Goal: Check status: Check status

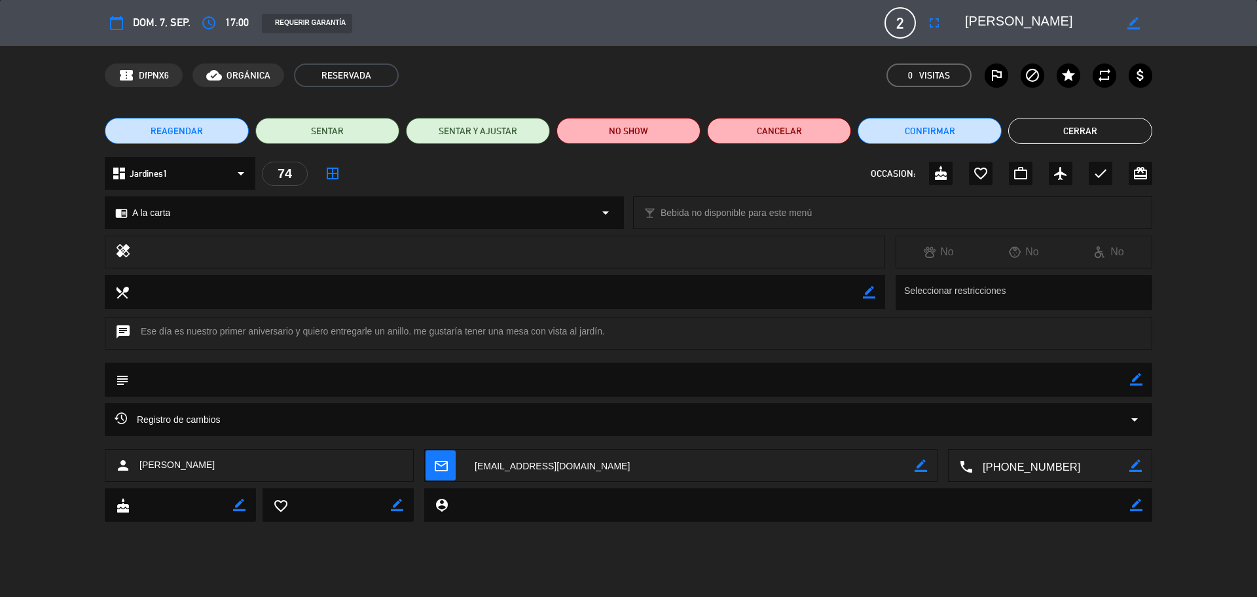
drag, startPoint x: 0, startPoint y: 0, endPoint x: 1034, endPoint y: 463, distance: 1133.0
click at [1034, 465] on textarea at bounding box center [1051, 466] width 156 height 33
click at [1034, 139] on button "Cerrar" at bounding box center [1080, 131] width 144 height 26
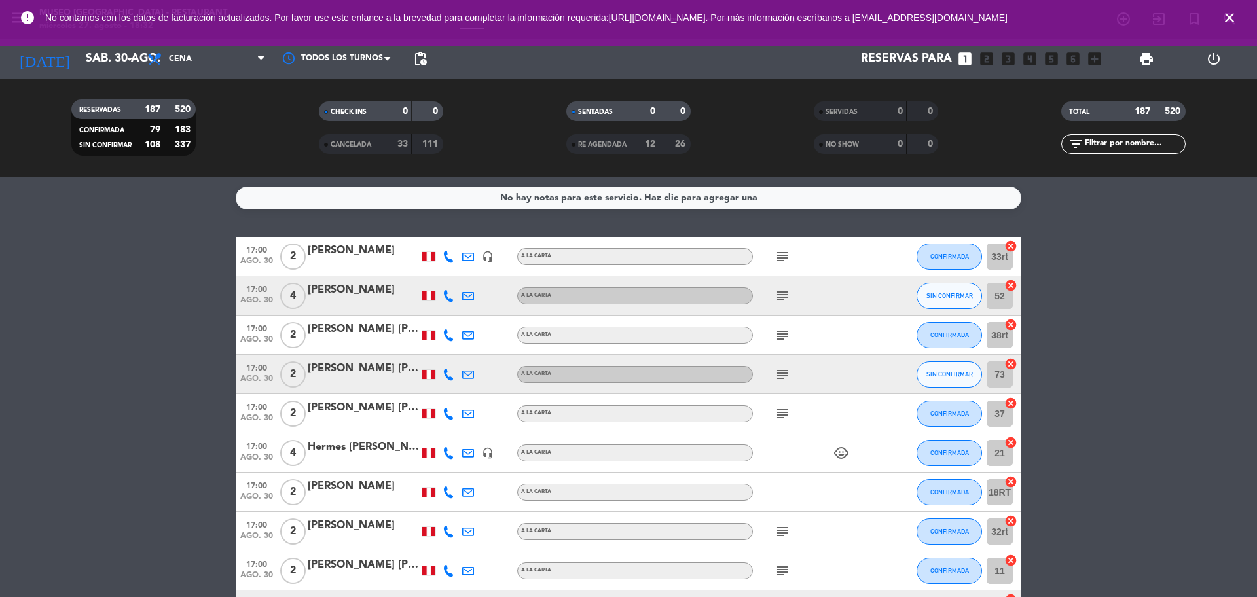
click at [1229, 15] on icon "close" at bounding box center [1229, 18] width 16 height 16
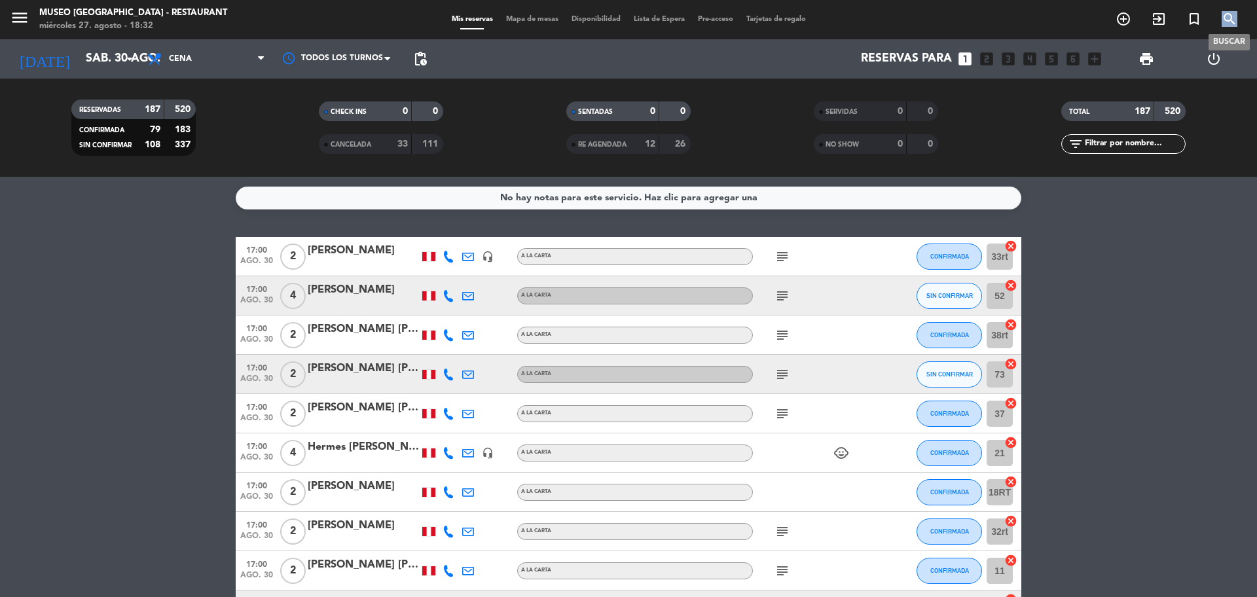
click at [1229, 15] on icon "search" at bounding box center [1229, 19] width 16 height 16
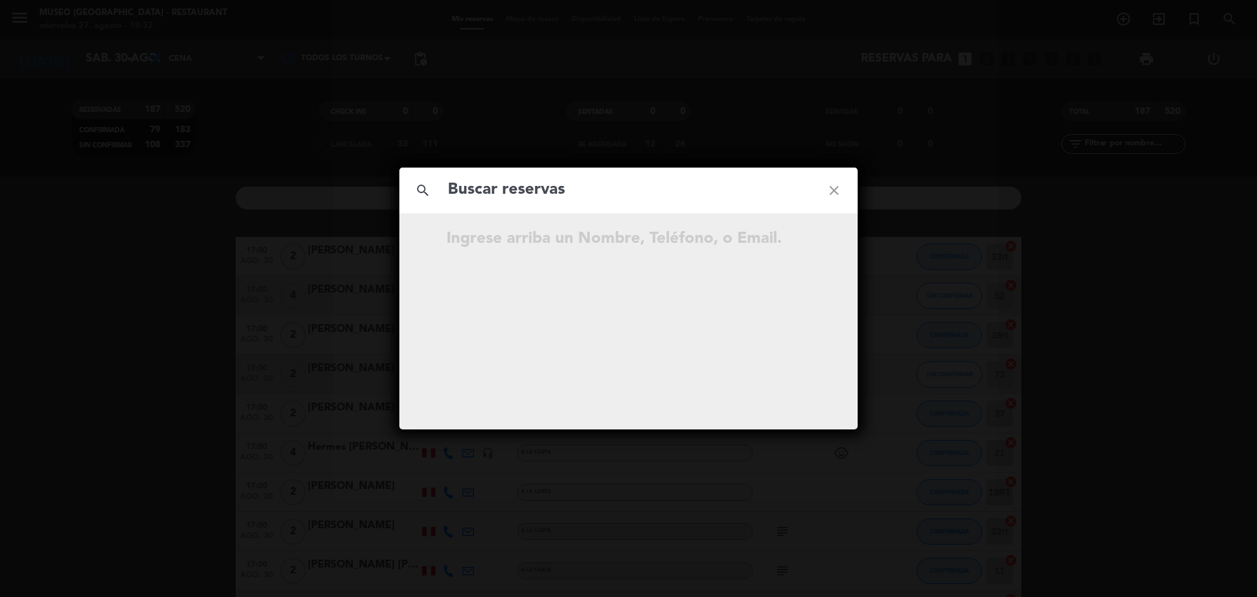
click at [681, 196] on input "text" at bounding box center [628, 190] width 364 height 27
click at [512, 202] on input "997 874 555" at bounding box center [628, 190] width 364 height 27
type input "997874555"
click at [553, 192] on input "997874555" at bounding box center [628, 190] width 364 height 27
click at [809, 234] on span "open_in_new" at bounding box center [801, 240] width 17 height 17
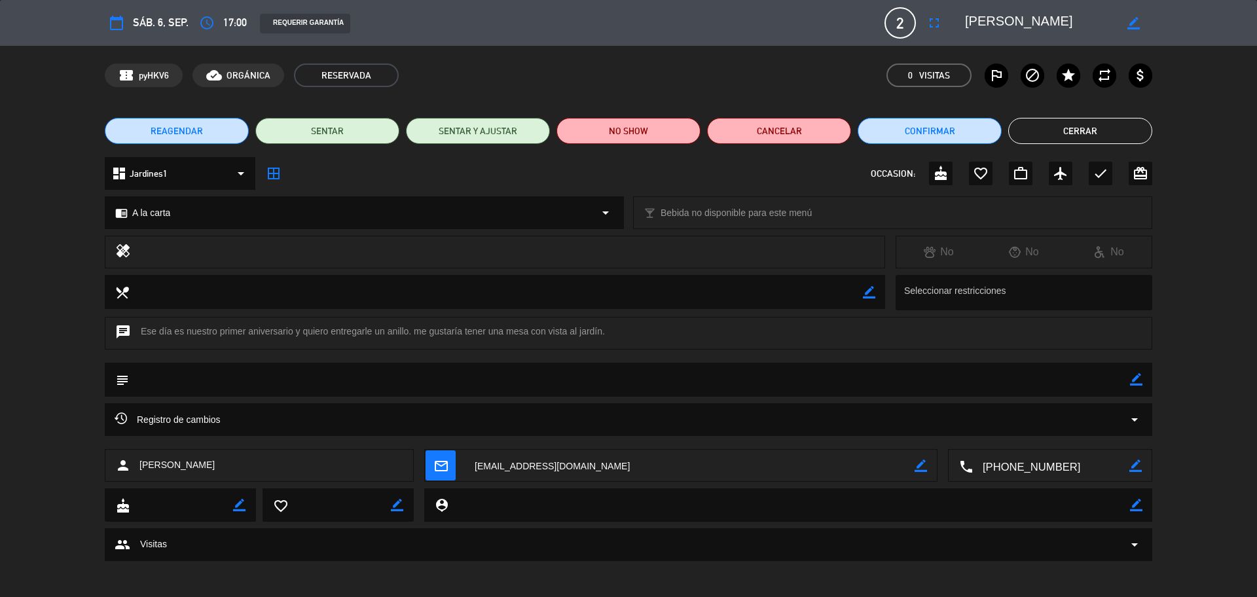
click at [1094, 137] on button "Cerrar" at bounding box center [1080, 131] width 144 height 26
